Goal: Task Accomplishment & Management: Use online tool/utility

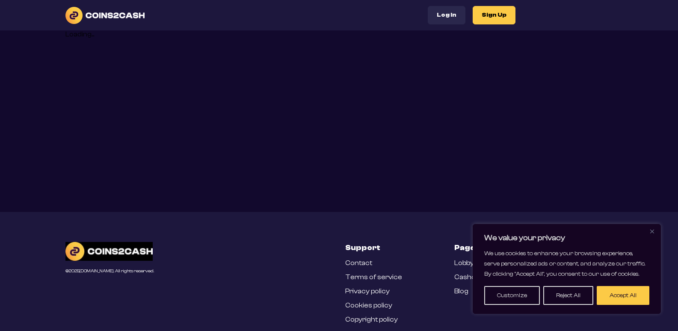
click at [651, 231] on img "Close" at bounding box center [652, 231] width 4 height 4
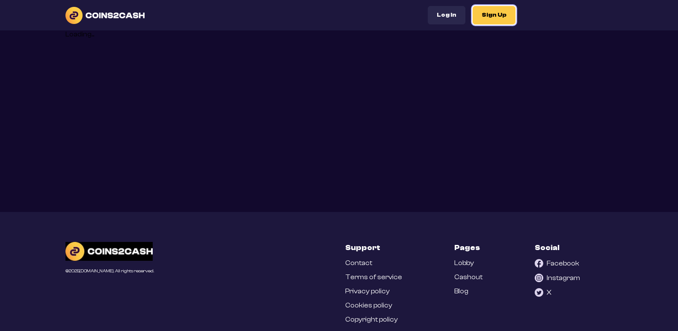
click at [499, 19] on button "Sign Up" at bounding box center [494, 15] width 43 height 18
click at [494, 15] on button "Sign Up" at bounding box center [494, 15] width 43 height 18
click at [434, 25] on header "Log In Sign Up" at bounding box center [339, 15] width 678 height 30
click at [439, 21] on button "Log In" at bounding box center [447, 15] width 38 height 18
click at [482, 13] on button "Sign Up" at bounding box center [494, 15] width 43 height 18
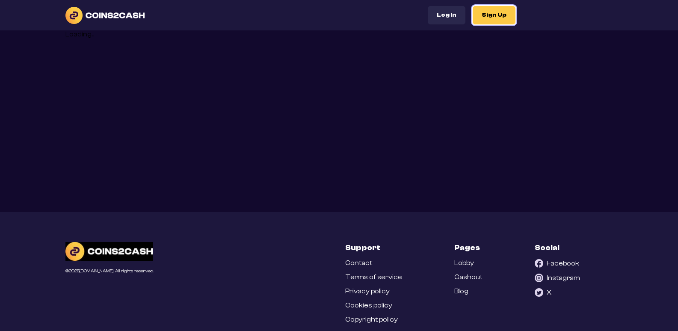
click at [482, 12] on button "Sign Up" at bounding box center [494, 15] width 43 height 18
click at [482, 13] on button "Sign Up" at bounding box center [494, 15] width 43 height 18
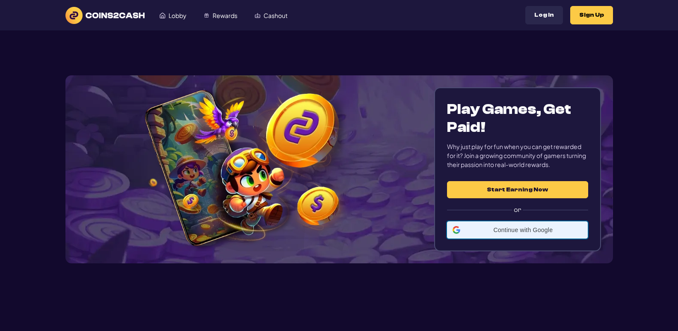
click at [519, 233] on div "Continue with Google Continue with Google. Opens in new tab" at bounding box center [517, 230] width 130 height 16
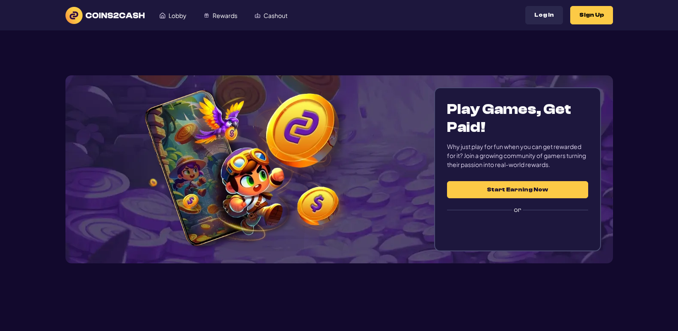
click at [498, 192] on button "Start Earning Now" at bounding box center [517, 189] width 141 height 17
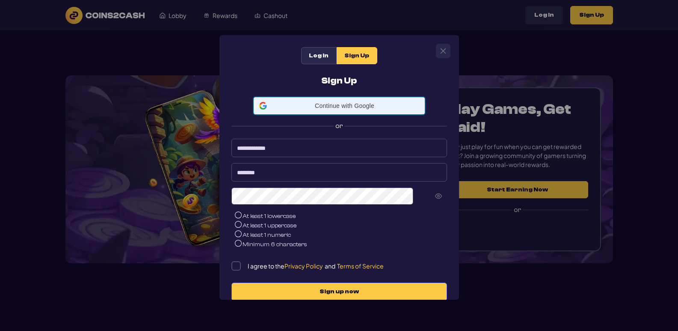
click at [338, 108] on span "Continue with Google" at bounding box center [344, 105] width 149 height 7
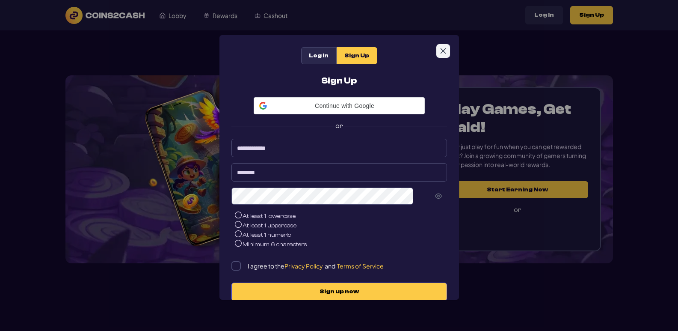
click at [444, 46] on button "Close" at bounding box center [443, 51] width 14 height 14
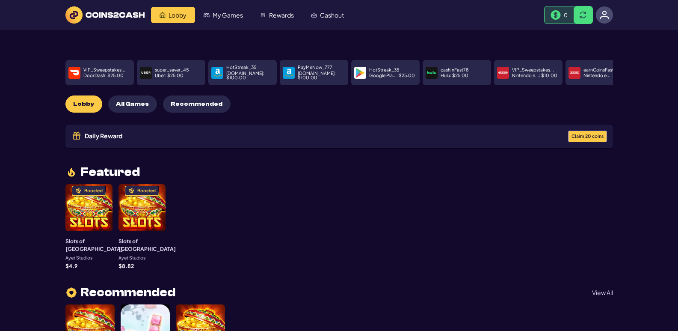
click at [389, 73] on p "Google Pla... : $ 25.00" at bounding box center [392, 75] width 46 height 5
click at [378, 75] on div "HotStreak_35 Google Pla... : $ 25.00" at bounding box center [385, 72] width 68 height 25
click at [581, 134] on span "Claim 20 coins" at bounding box center [587, 136] width 32 height 5
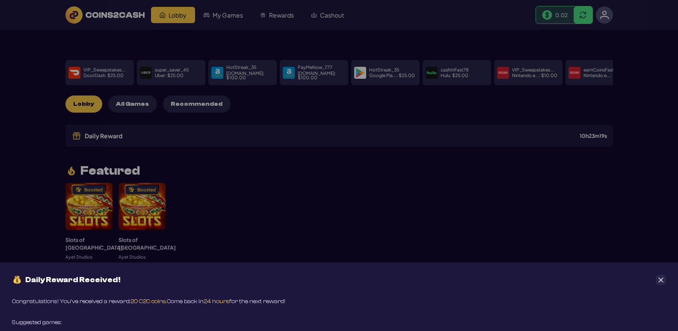
click at [661, 278] on icon "Close" at bounding box center [661, 280] width 6 height 6
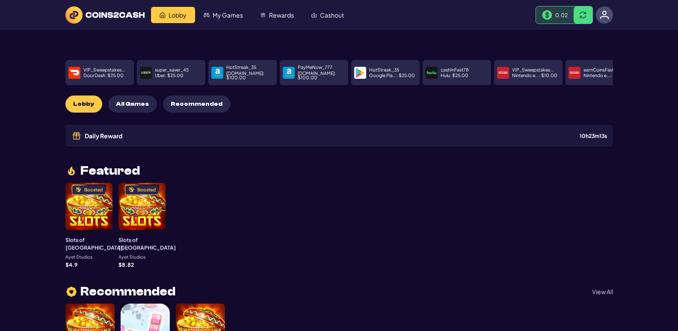
click at [87, 192] on div "Boosted" at bounding box center [88, 206] width 47 height 47
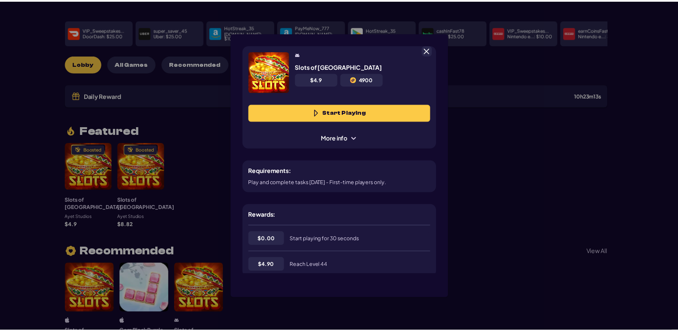
scroll to position [43, 0]
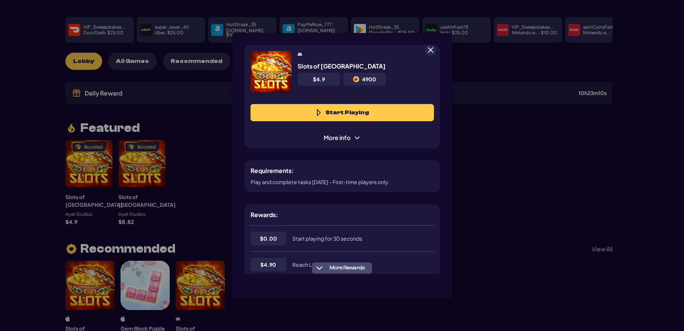
click at [430, 49] on span at bounding box center [431, 50] width 8 height 8
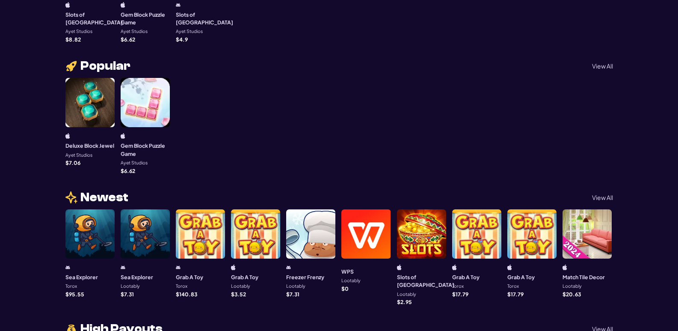
scroll to position [0, 0]
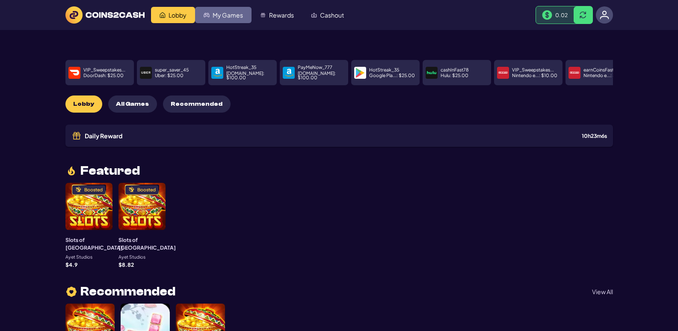
click at [233, 13] on span "My Games" at bounding box center [228, 15] width 30 height 6
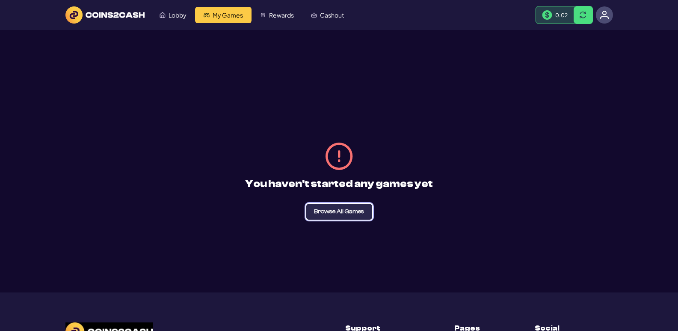
click at [317, 210] on span "Browse All Games" at bounding box center [339, 211] width 50 height 6
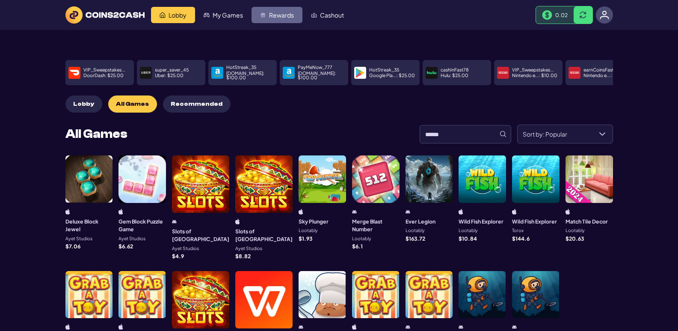
click at [269, 10] on link "Rewards" at bounding box center [276, 15] width 51 height 16
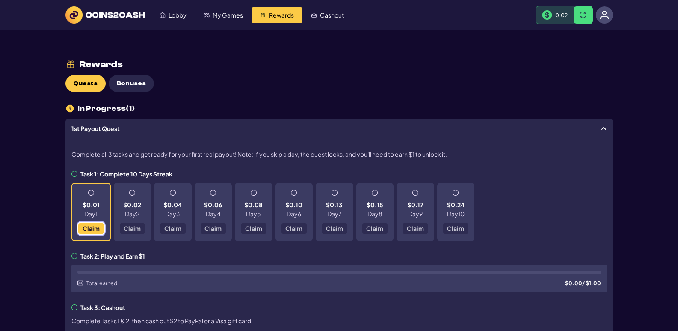
click at [86, 229] on span "Claim" at bounding box center [90, 228] width 17 height 6
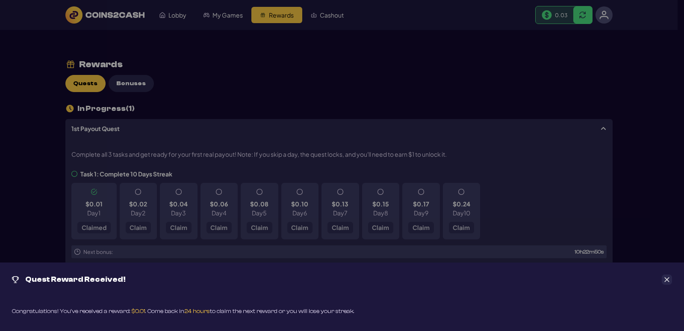
click at [666, 280] on icon "Close" at bounding box center [667, 279] width 5 height 5
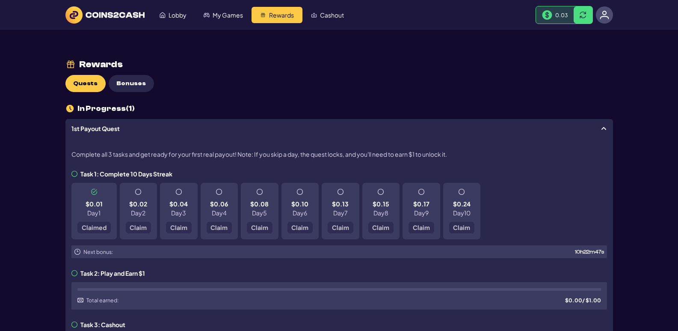
click at [75, 174] on icon at bounding box center [74, 174] width 6 height 6
click at [579, 14] on button at bounding box center [582, 14] width 19 height 17
click at [586, 20] on button at bounding box center [582, 14] width 19 height 17
click at [233, 15] on span "My Games" at bounding box center [228, 15] width 30 height 6
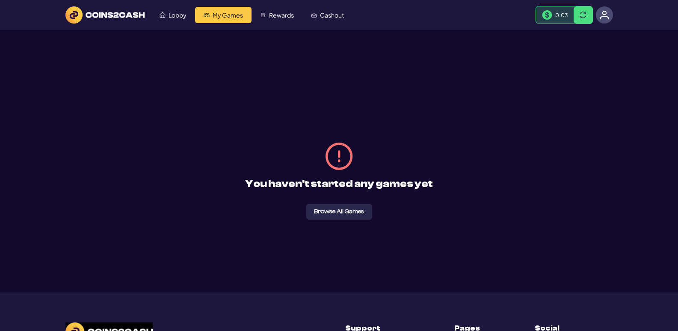
click at [186, 24] on header "Lobby My Games Rewards Cashout 0.03" at bounding box center [339, 15] width 678 height 30
click at [181, 15] on span "Lobby" at bounding box center [177, 15] width 18 height 6
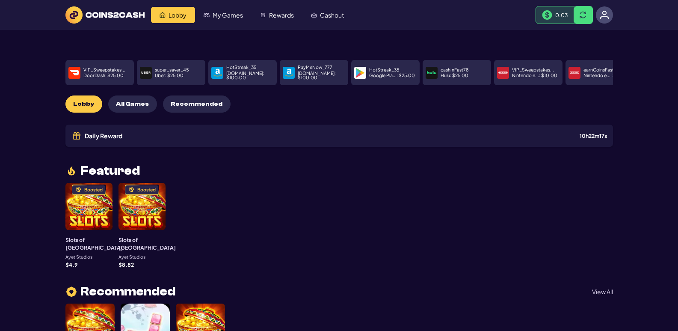
scroll to position [313, 0]
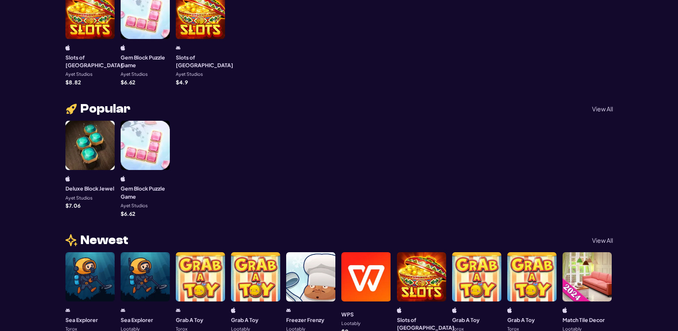
click at [93, 122] on div at bounding box center [89, 145] width 49 height 49
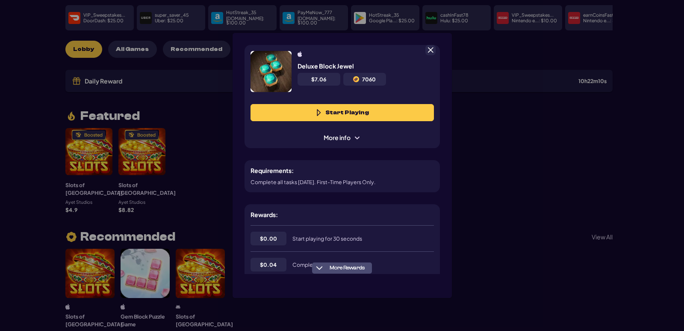
scroll to position [43, 0]
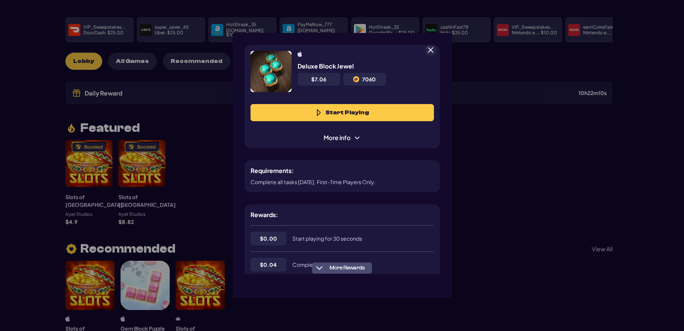
click at [329, 139] on span "More info" at bounding box center [342, 137] width 49 height 9
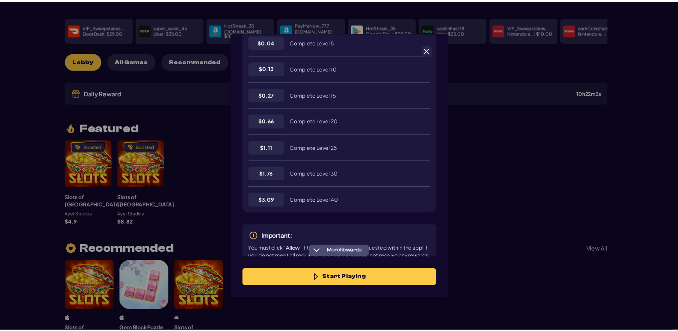
scroll to position [270, 0]
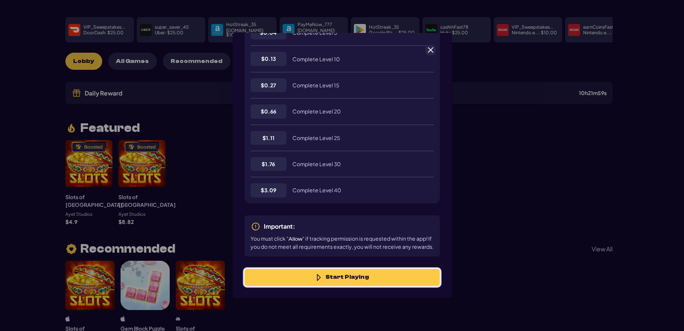
click at [327, 275] on button "Start Playing" at bounding box center [342, 277] width 195 height 17
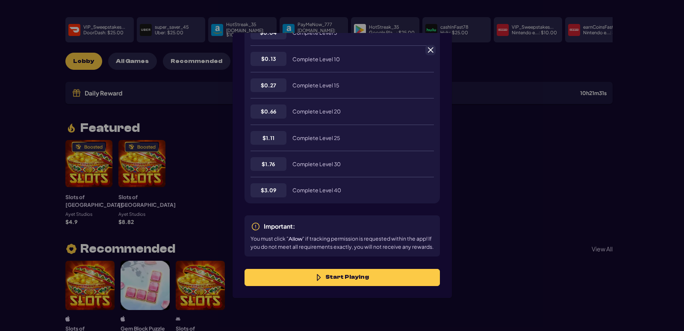
click at [431, 50] on span at bounding box center [431, 50] width 8 height 8
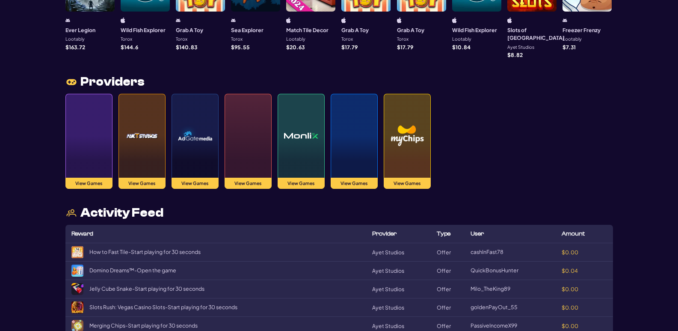
scroll to position [938, 0]
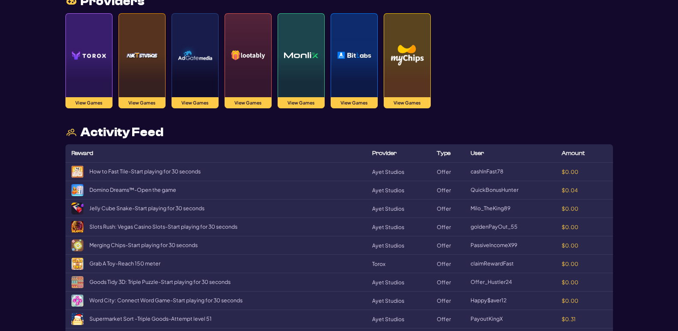
click at [158, 242] on span "Merging Chips - Start playing for 30 seconds" at bounding box center [143, 245] width 108 height 6
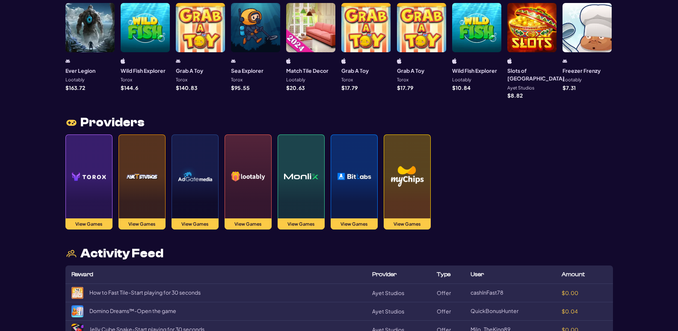
scroll to position [492, 0]
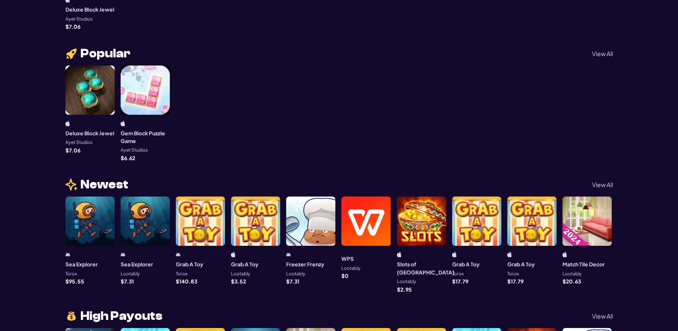
click at [366, 196] on div at bounding box center [365, 220] width 49 height 49
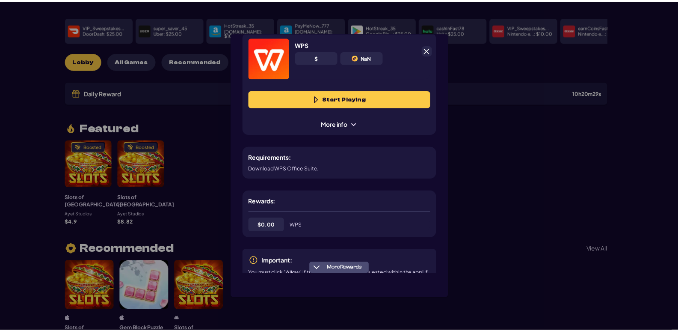
scroll to position [0, 0]
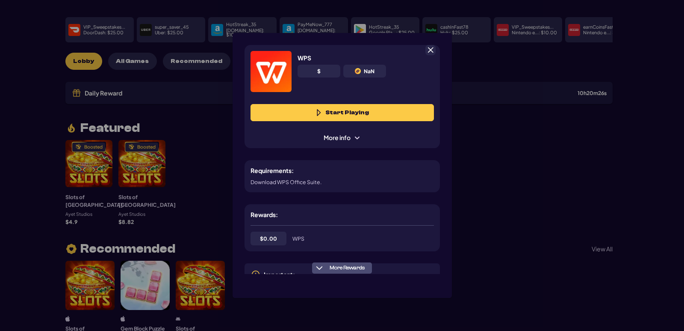
click at [433, 48] on span at bounding box center [431, 50] width 8 height 8
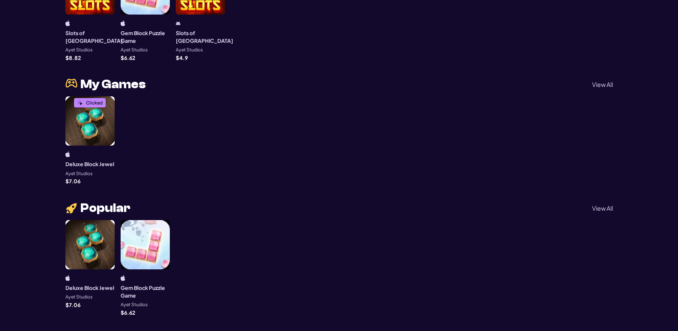
scroll to position [342, 0]
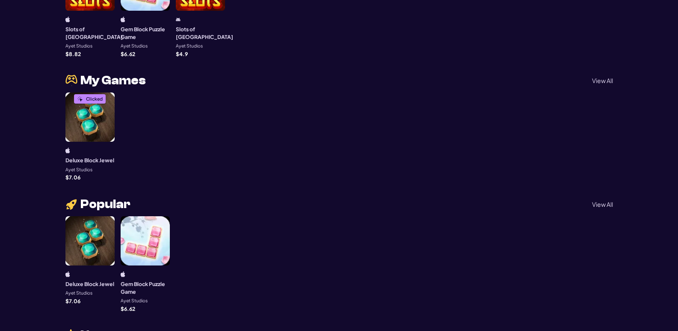
click at [607, 77] on p "View All" at bounding box center [602, 80] width 21 height 6
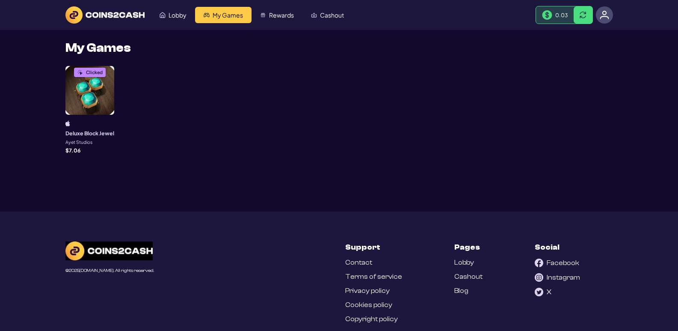
click at [78, 115] on div "Clicked Deluxe Block Jewel Ayet Studios $ 7.06" at bounding box center [89, 109] width 49 height 87
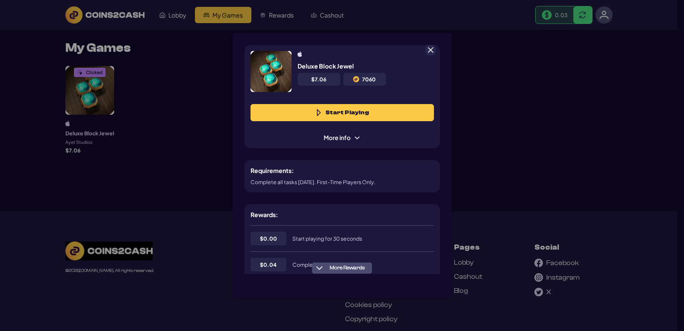
click at [341, 140] on span "More info" at bounding box center [342, 137] width 49 height 9
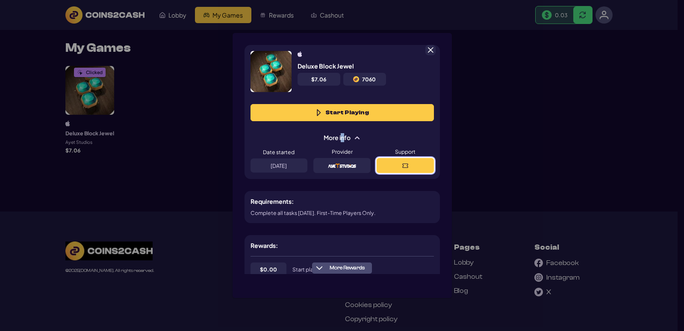
click at [394, 168] on button at bounding box center [405, 165] width 57 height 15
click at [429, 45] on div at bounding box center [431, 50] width 10 height 10
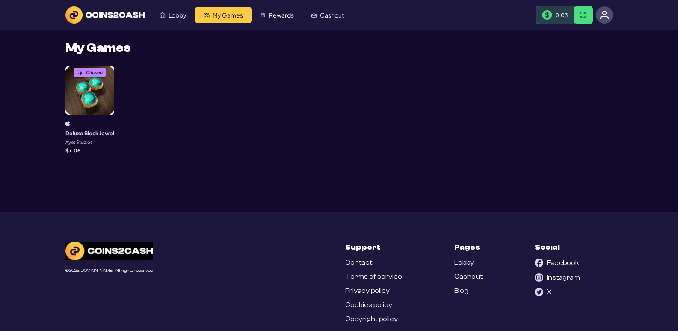
drag, startPoint x: 88, startPoint y: 110, endPoint x: 85, endPoint y: 90, distance: 19.9
click at [85, 90] on div "Clicked" at bounding box center [89, 90] width 49 height 49
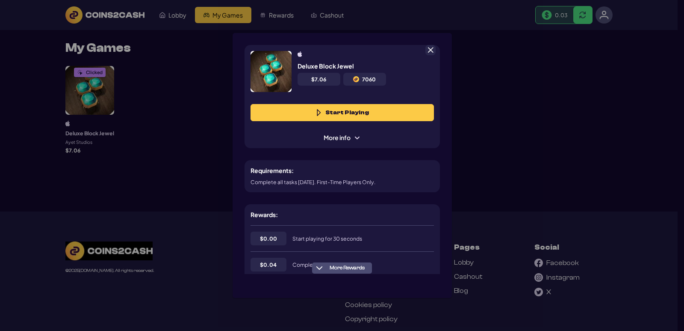
click at [349, 144] on div "Deluxe Block Jewel $ 7.06 7060 Start Playing More info" at bounding box center [342, 96] width 195 height 103
click at [349, 128] on div "Deluxe Block Jewel $ 7.06 7060 Start Playing More info" at bounding box center [342, 96] width 195 height 103
click at [349, 142] on span "More info" at bounding box center [342, 137] width 49 height 9
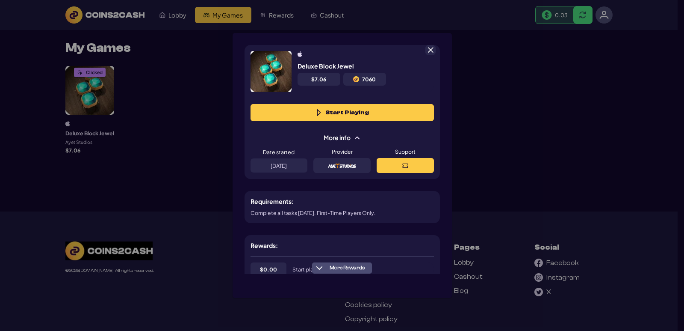
scroll to position [253, 0]
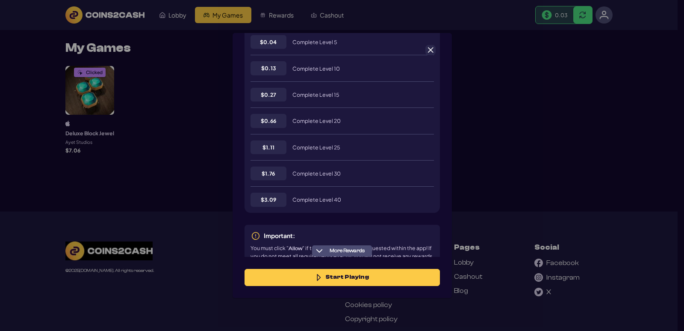
click at [331, 250] on span "More Rewards" at bounding box center [347, 250] width 42 height 6
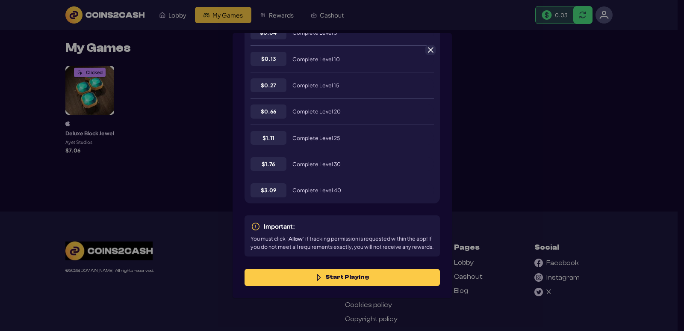
click at [331, 249] on p "You must click " Allow " if tracking permission is requested within the app! If…" at bounding box center [342, 242] width 183 height 16
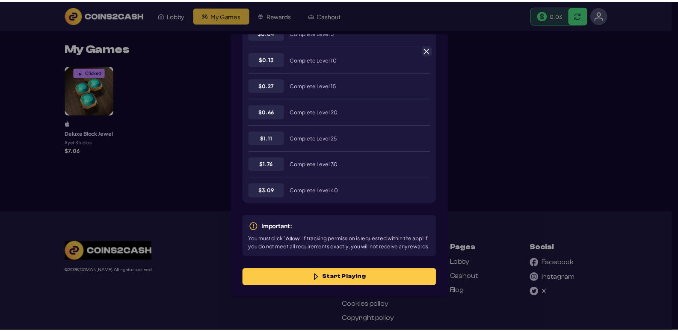
scroll to position [0, 0]
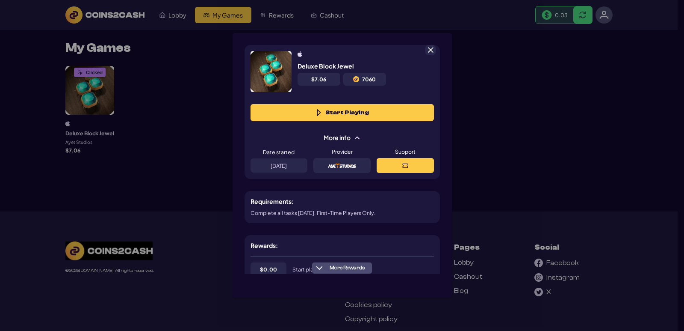
click at [430, 50] on span at bounding box center [431, 50] width 8 height 8
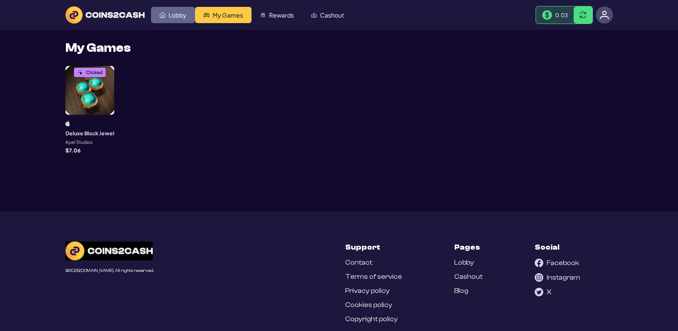
click at [176, 20] on link "Lobby" at bounding box center [173, 15] width 44 height 16
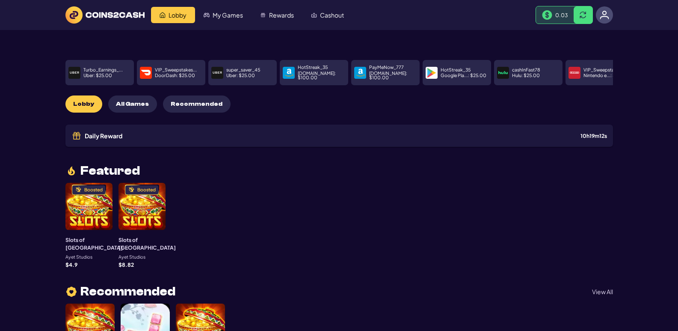
click at [133, 95] on button "All Games" at bounding box center [132, 103] width 49 height 17
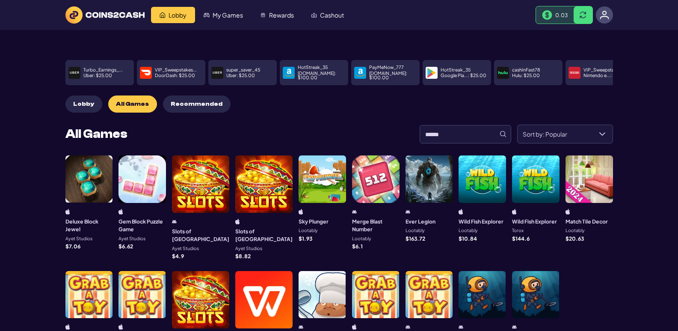
click at [538, 137] on div "**********" at bounding box center [338, 248] width 547 height 249
click at [540, 133] on span "Sort by: Popular" at bounding box center [554, 134] width 74 height 18
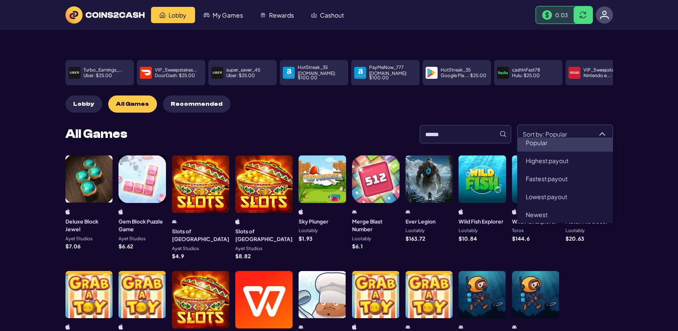
scroll to position [4, 0]
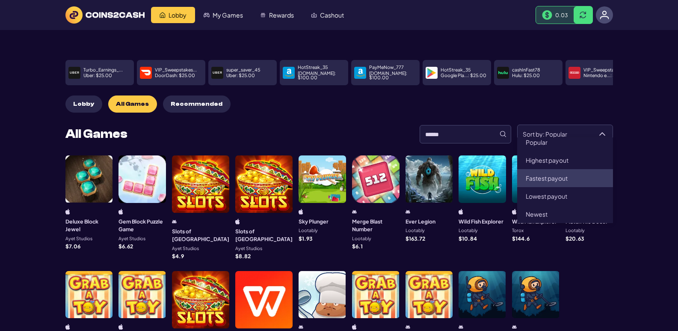
click at [651, 149] on main "Turbo_Earnings_... Uber : $ 25.00 VIP_Sweepstakes... DoorDash : $ 25.00 super_s…" at bounding box center [339, 217] width 678 height 374
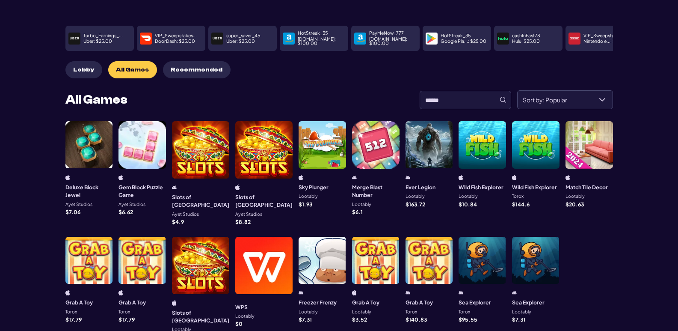
scroll to position [33, 0]
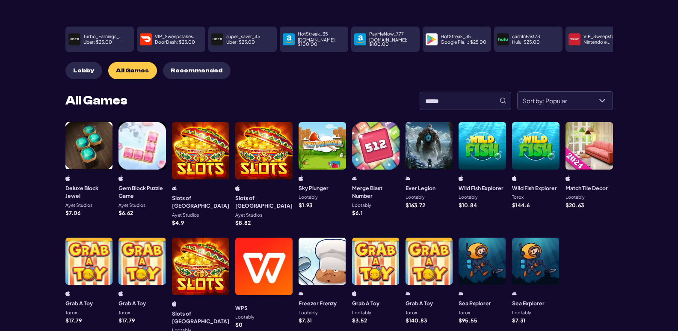
click at [171, 67] on span "Recommended" at bounding box center [197, 70] width 52 height 7
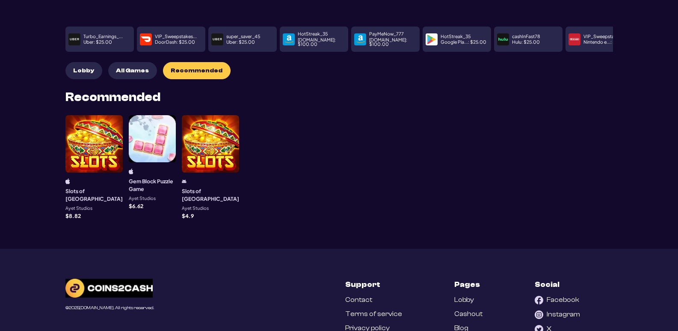
click at [70, 71] on button "Lobby" at bounding box center [83, 70] width 37 height 17
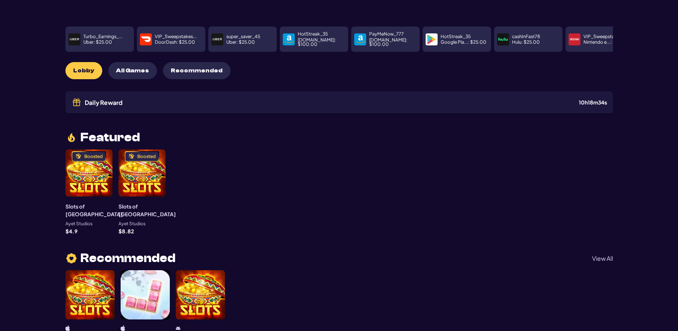
click at [239, 40] on p "Uber : $ 25.00" at bounding box center [240, 42] width 29 height 5
click at [297, 38] on div "HotStreak_35 [DOMAIN_NAME] : $ 100.00" at bounding box center [313, 39] width 68 height 25
drag, startPoint x: 299, startPoint y: 35, endPoint x: 105, endPoint y: 28, distance: 193.8
click at [278, 30] on div "HotStreak_35 [DOMAIN_NAME] : $ 100.00" at bounding box center [312, 39] width 68 height 25
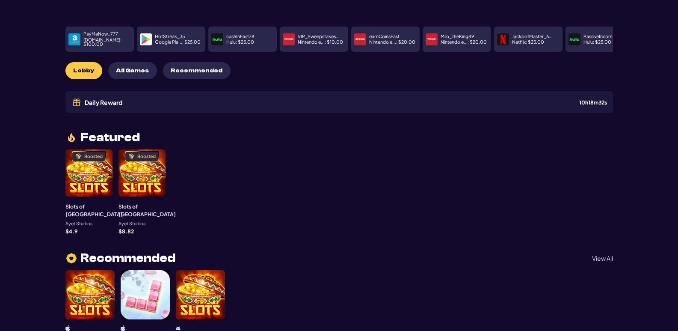
drag, startPoint x: 510, startPoint y: 34, endPoint x: 199, endPoint y: 45, distance: 311.1
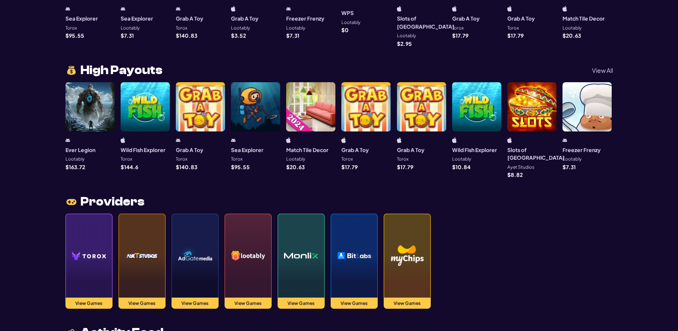
scroll to position [785, 0]
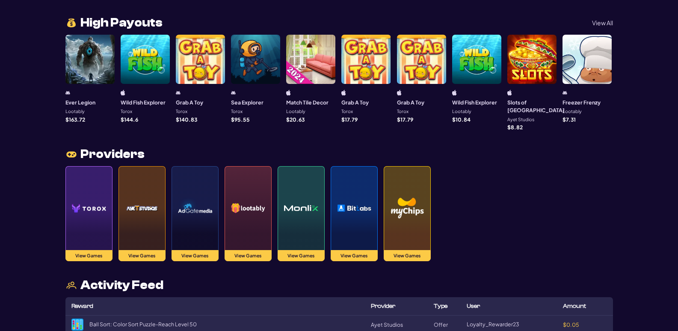
click at [410, 188] on img at bounding box center [407, 208] width 34 height 60
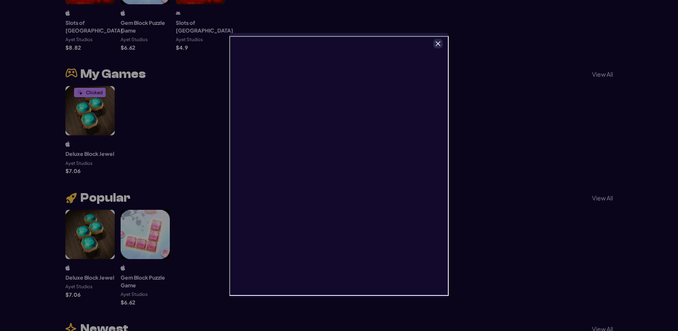
scroll to position [179, 0]
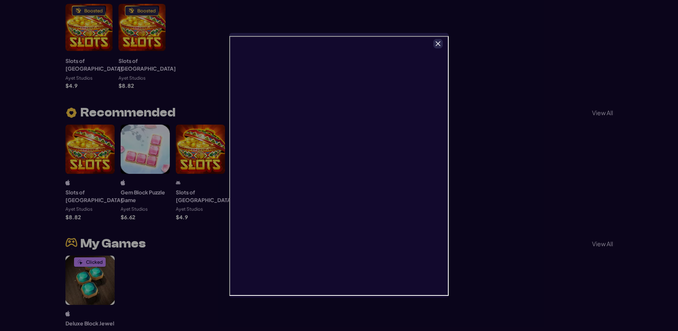
click at [440, 43] on icon "Close" at bounding box center [438, 44] width 6 height 6
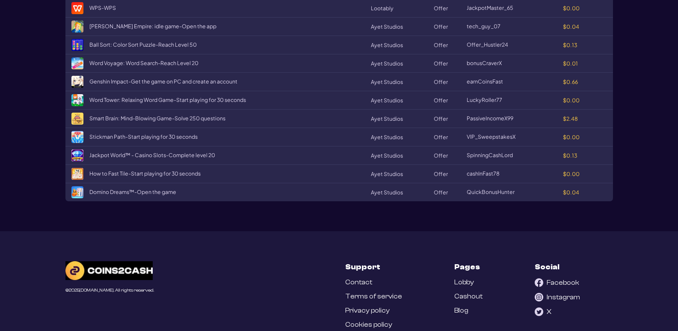
scroll to position [806, 0]
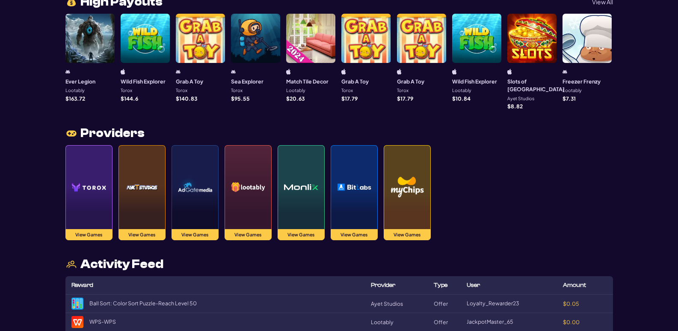
click at [347, 160] on img at bounding box center [354, 187] width 34 height 60
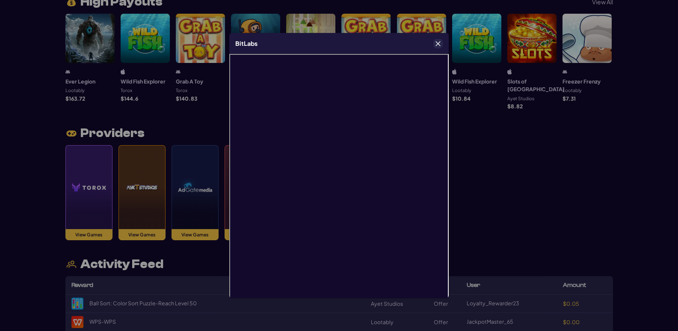
click at [439, 42] on icon "Close" at bounding box center [438, 43] width 5 height 5
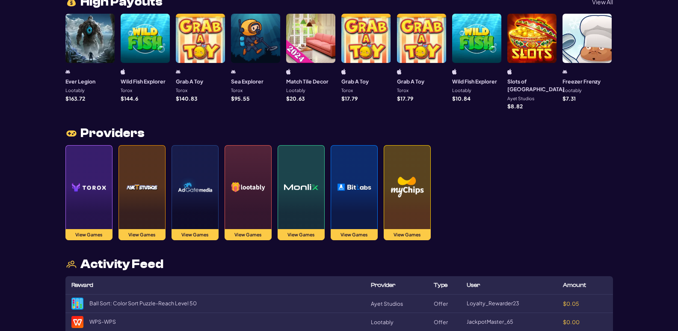
click at [307, 161] on img at bounding box center [301, 187] width 34 height 60
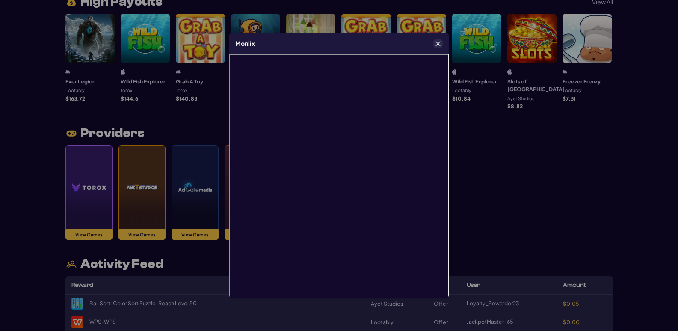
drag, startPoint x: 444, startPoint y: 113, endPoint x: 447, endPoint y: 94, distance: 20.0
click at [447, 94] on div "Monlix" at bounding box center [338, 165] width 219 height 264
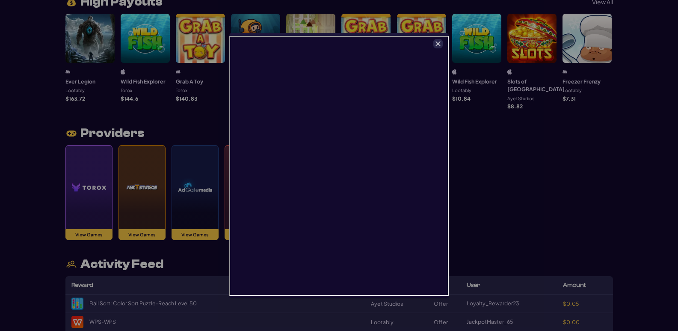
click at [437, 40] on button "Close" at bounding box center [438, 43] width 9 height 9
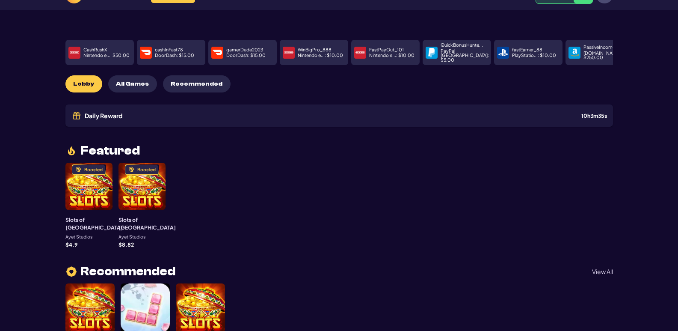
scroll to position [0, 0]
